Goal: Transaction & Acquisition: Purchase product/service

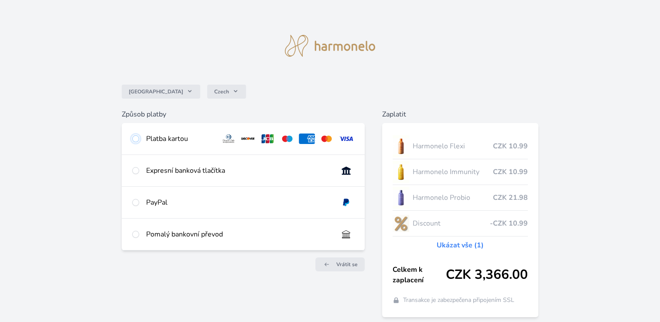
click at [136, 141] on input "radio" at bounding box center [135, 138] width 7 height 7
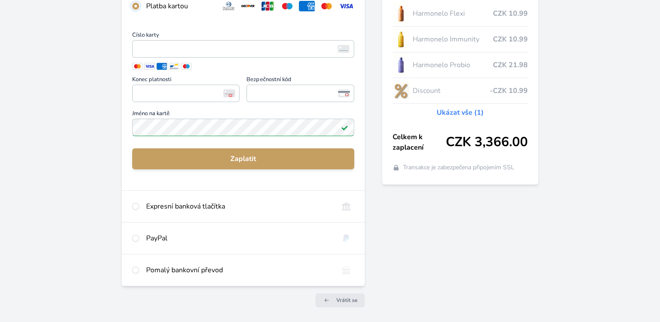
scroll to position [133, 0]
click at [139, 206] on div "Expresní banková tlačítka" at bounding box center [243, 205] width 243 height 31
radio input "false"
radio input "true"
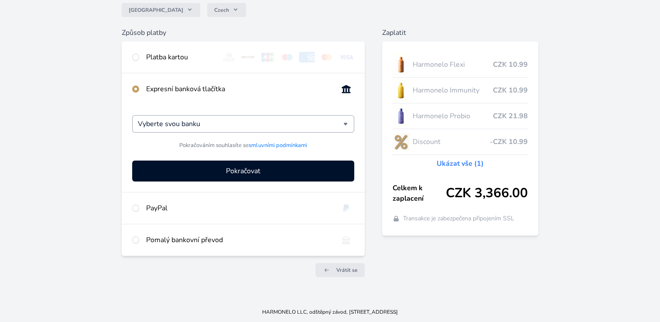
click at [347, 124] on div "Vyberte svou banku" at bounding box center [243, 123] width 222 height 17
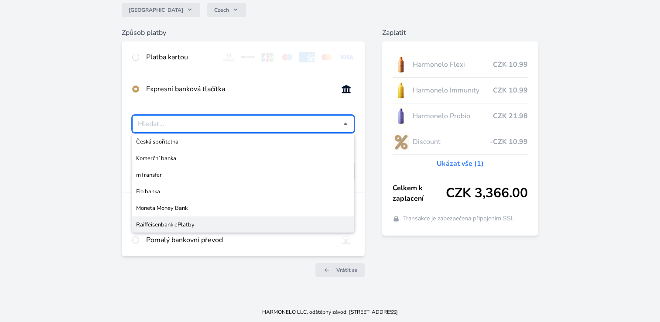
click at [191, 221] on span "Raiffeisenbank ePlatby" at bounding box center [243, 224] width 214 height 9
type input "Raiffeisenbank ePlatby"
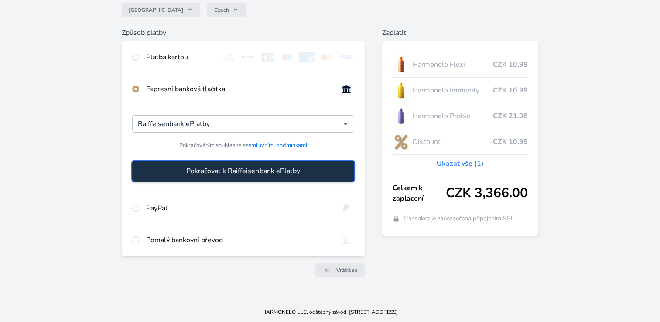
click at [245, 171] on span "Pokračovat k Raiffeisenbank ePlatby" at bounding box center [242, 171] width 113 height 10
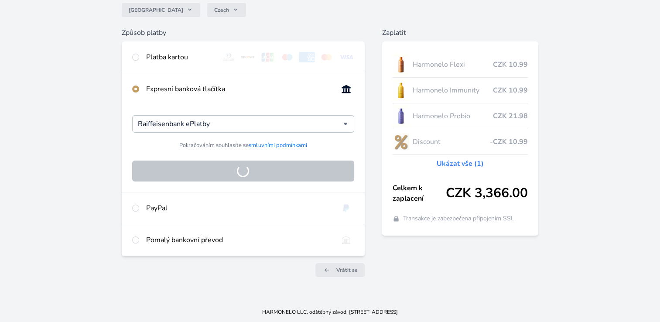
scroll to position [33, 0]
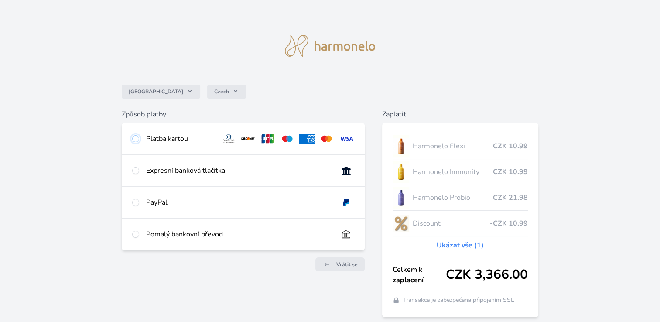
click at [135, 139] on input "radio" at bounding box center [135, 138] width 7 height 7
radio input "true"
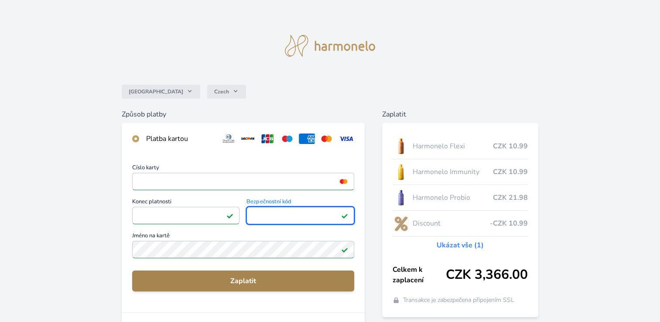
click at [242, 281] on span "Zaplatit" at bounding box center [243, 281] width 208 height 10
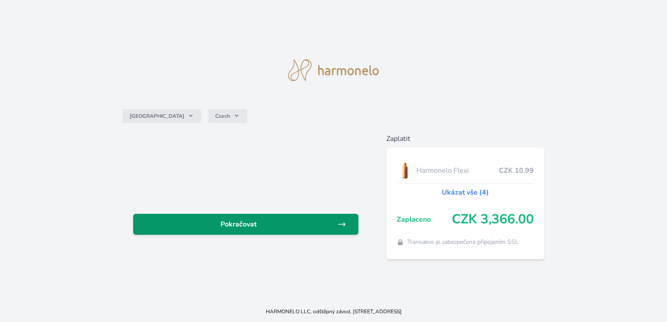
click at [254, 217] on link "Pokračovat" at bounding box center [245, 224] width 225 height 21
